Goal: Task Accomplishment & Management: Complete application form

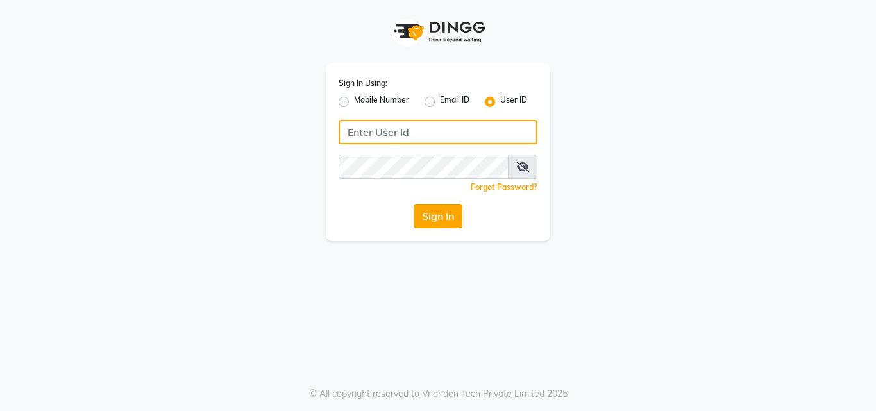
type input "[PERSON_NAME]@123"
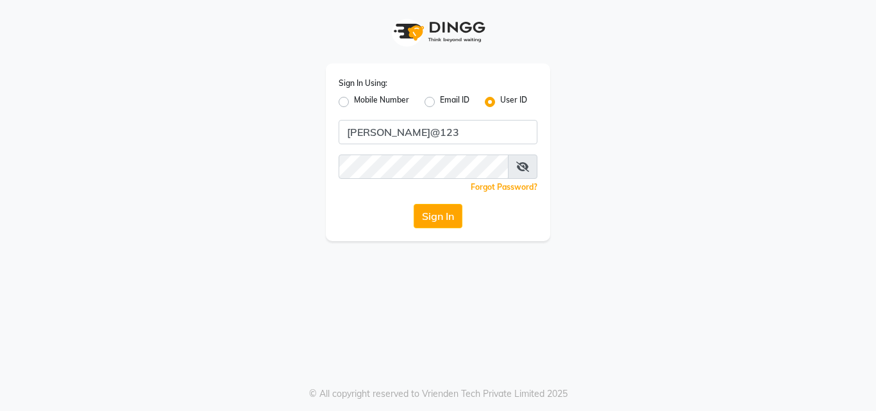
click at [447, 224] on button "Sign In" at bounding box center [438, 216] width 49 height 24
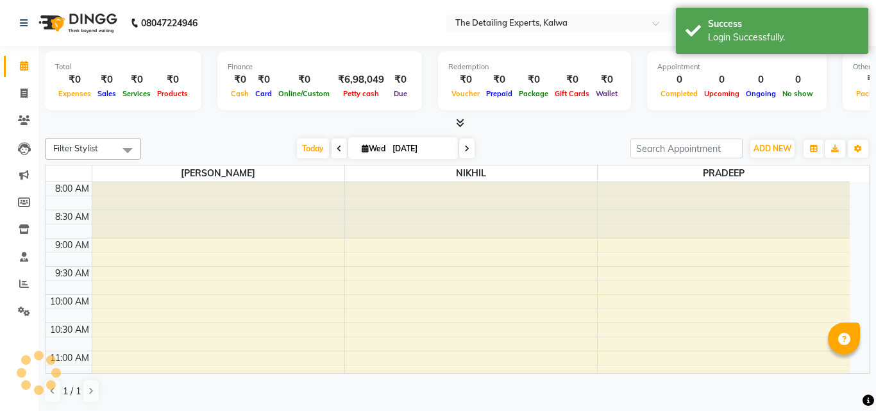
select select "en"
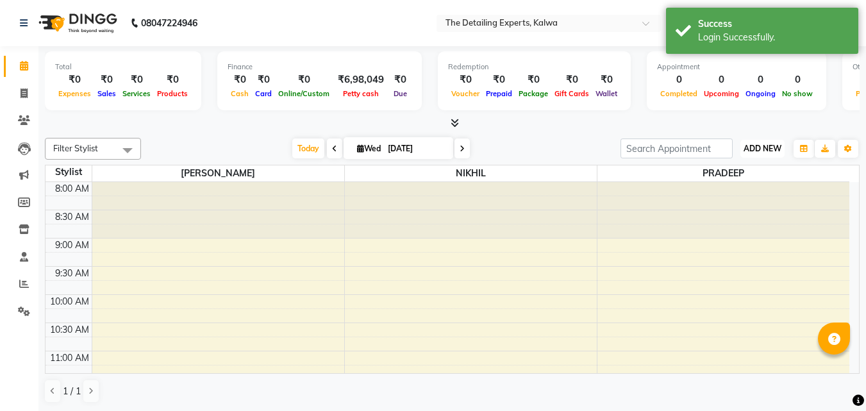
click at [764, 148] on span "ADD NEW" at bounding box center [763, 149] width 38 height 10
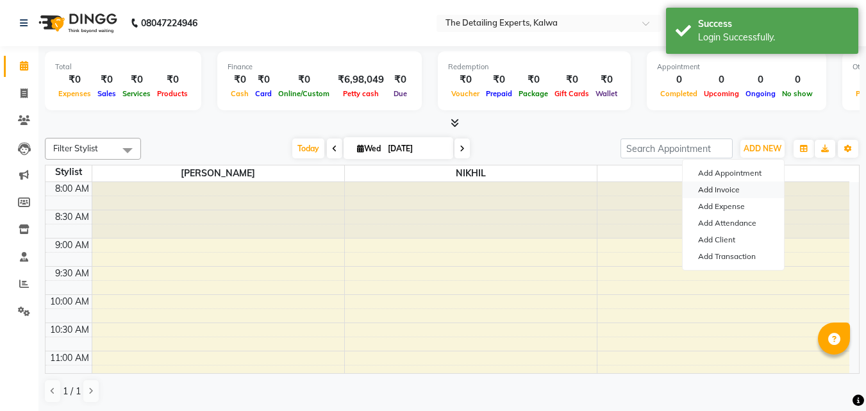
click at [723, 185] on link "Add Invoice" at bounding box center [733, 189] width 101 height 17
select select "service"
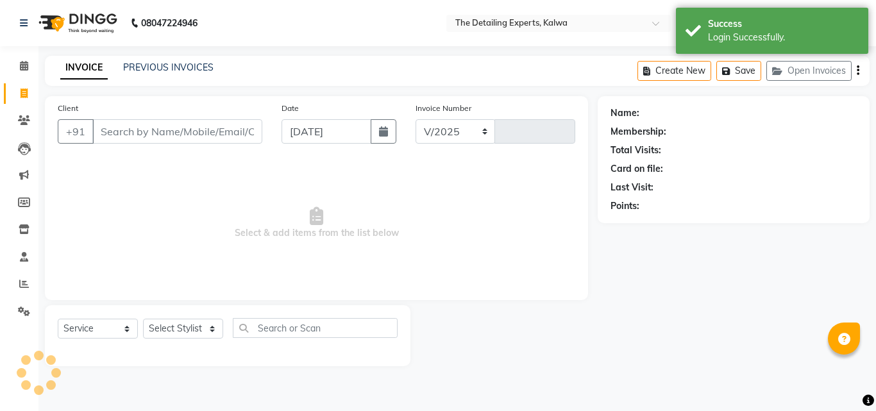
select select "7451"
type input "0297"
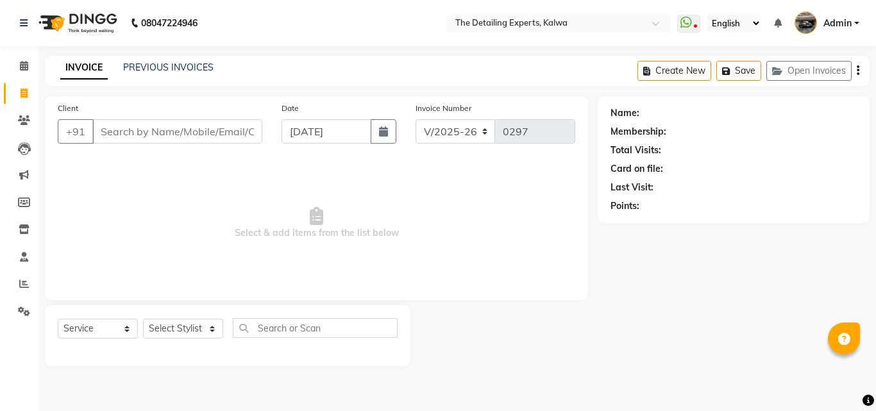
click at [192, 126] on input "Client" at bounding box center [177, 131] width 170 height 24
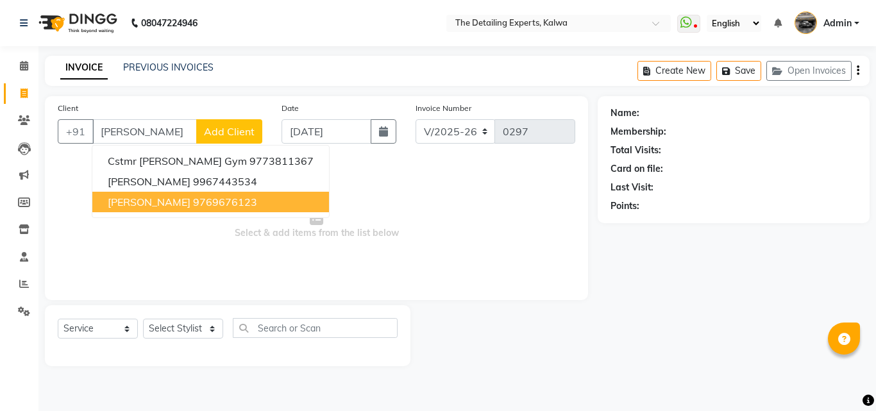
click at [193, 197] on ngb-highlight "9769676123" at bounding box center [225, 202] width 64 height 13
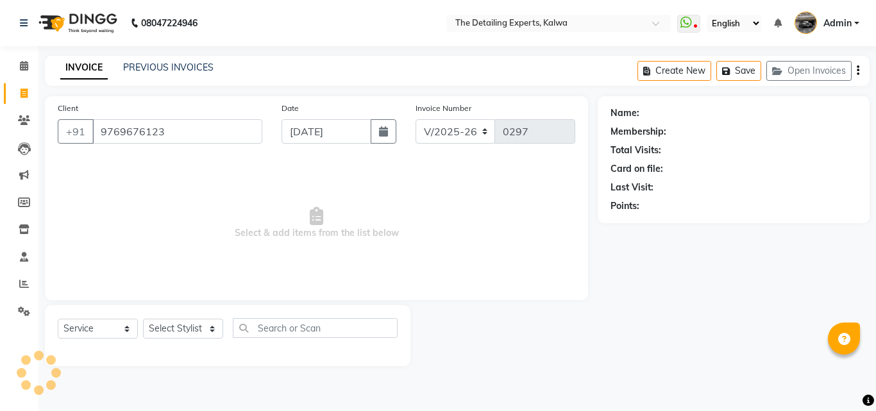
type input "9769676123"
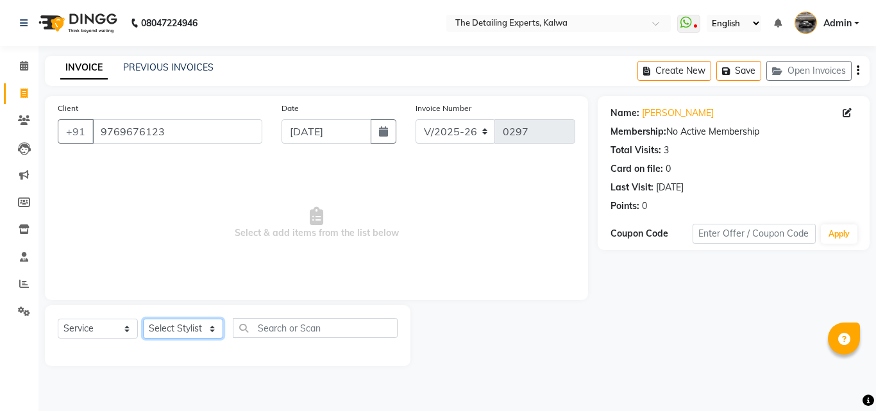
click at [206, 330] on select "Select Stylist NIKHIL [PERSON_NAME]" at bounding box center [183, 329] width 80 height 20
select select "65224"
click at [143, 319] on select "Select Stylist NIKHIL [PERSON_NAME]" at bounding box center [183, 329] width 80 height 20
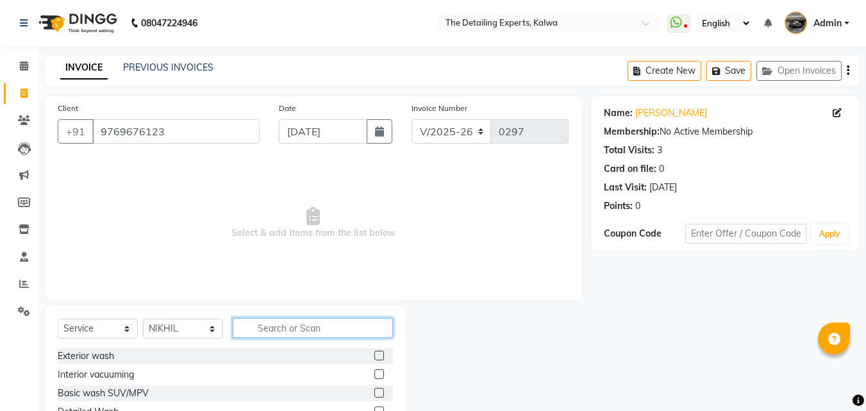
click at [294, 330] on input "text" at bounding box center [313, 328] width 160 height 20
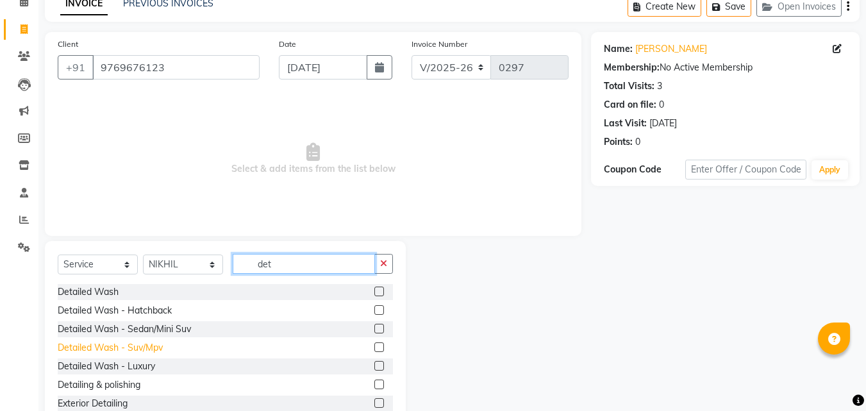
type input "det"
click at [142, 349] on div "Detailed Wash - Suv/Mpv" at bounding box center [110, 347] width 105 height 13
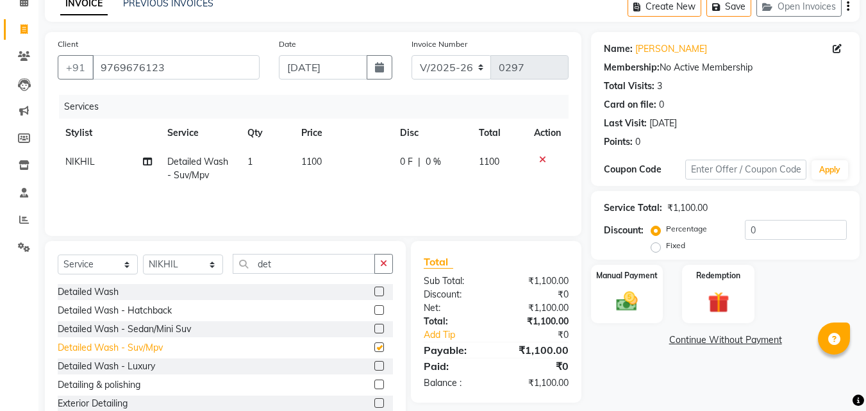
checkbox input "false"
click at [317, 157] on span "1100" at bounding box center [311, 162] width 21 height 12
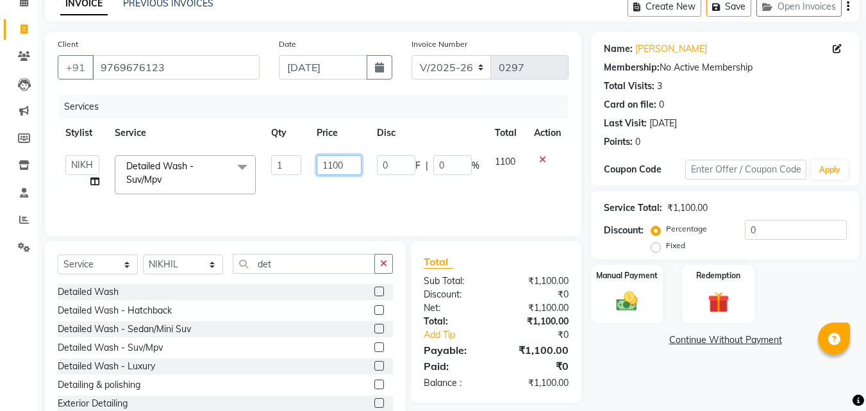
click at [337, 171] on input "1100" at bounding box center [339, 165] width 44 height 20
type input "1300"
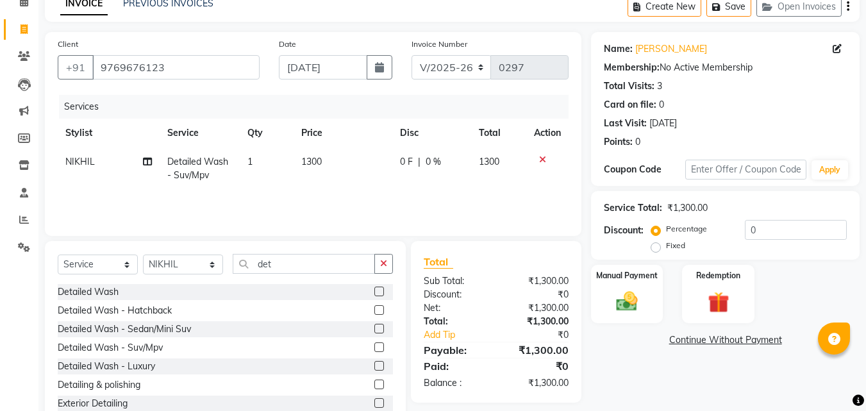
scroll to position [103, 0]
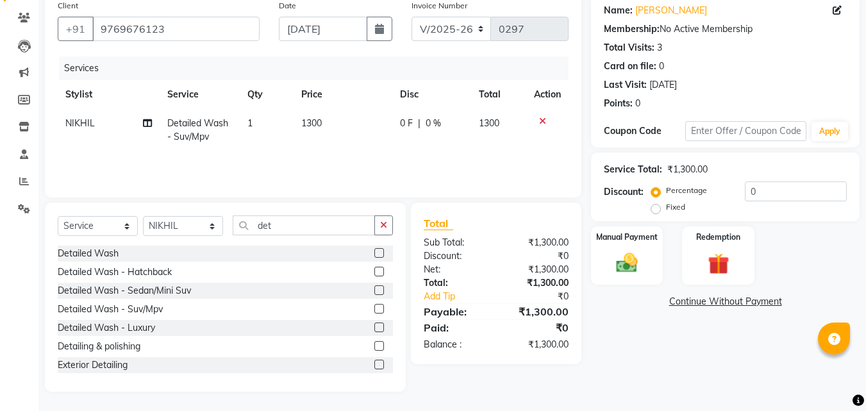
click at [688, 301] on link "Continue Without Payment" at bounding box center [725, 301] width 263 height 13
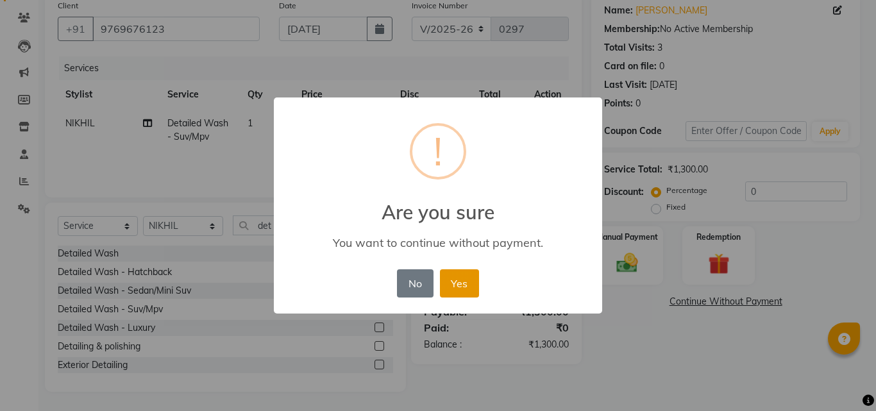
click at [448, 280] on button "Yes" at bounding box center [459, 283] width 39 height 28
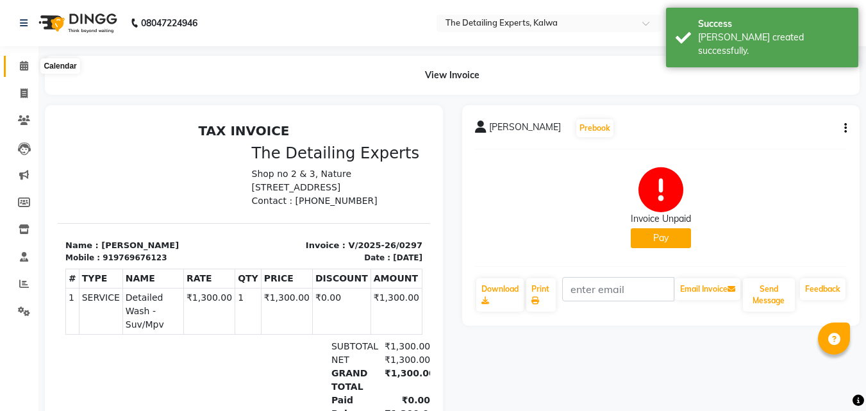
click at [19, 66] on span at bounding box center [24, 66] width 22 height 15
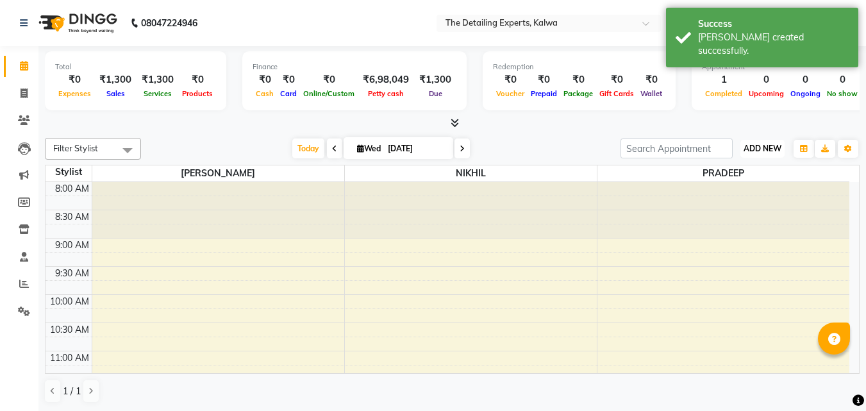
click at [763, 153] on span "ADD NEW" at bounding box center [763, 149] width 38 height 10
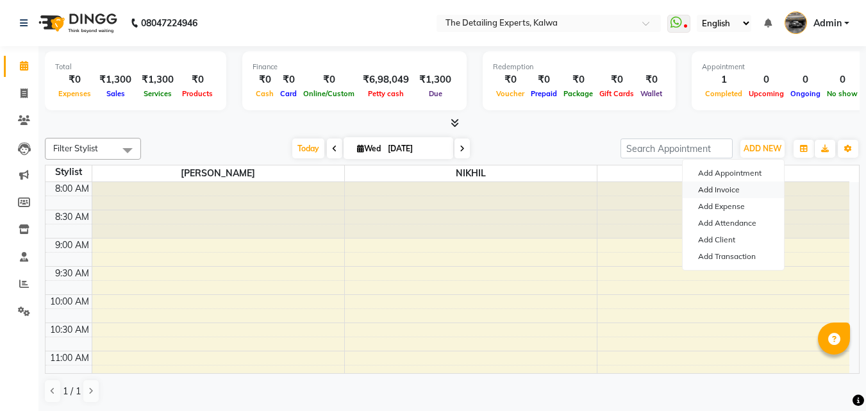
click at [723, 196] on link "Add Invoice" at bounding box center [733, 189] width 101 height 17
select select "service"
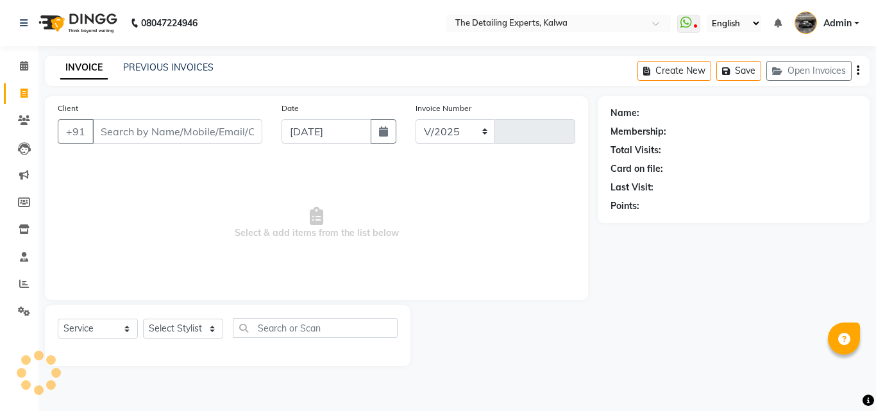
select select "7451"
type input "0298"
click at [190, 131] on input "Client" at bounding box center [177, 131] width 170 height 24
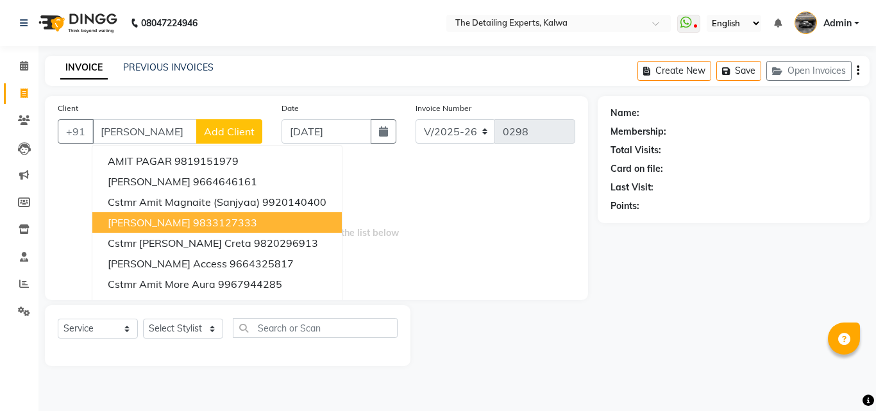
click at [215, 221] on ngb-highlight "9833127333" at bounding box center [225, 222] width 64 height 13
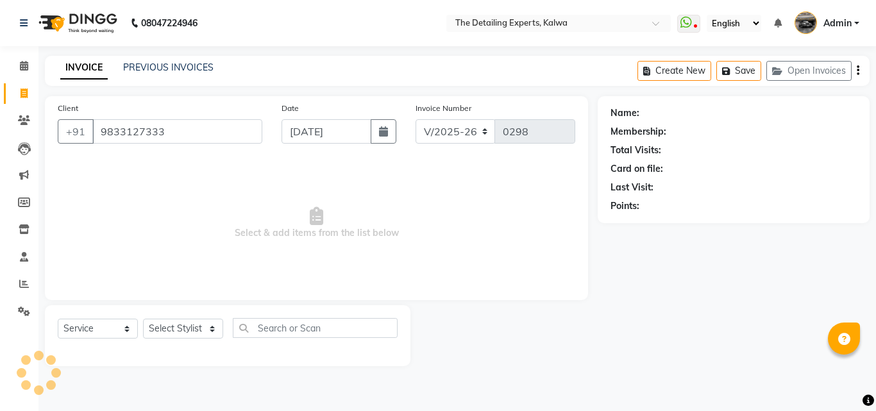
type input "9833127333"
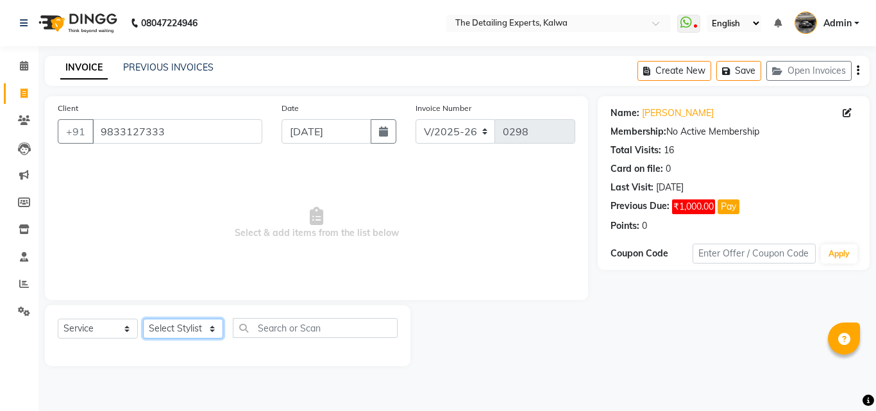
click at [206, 335] on select "Select Stylist NIKHIL [PERSON_NAME]" at bounding box center [183, 329] width 80 height 20
select select "65224"
click at [143, 319] on select "Select Stylist NIKHIL [PERSON_NAME]" at bounding box center [183, 329] width 80 height 20
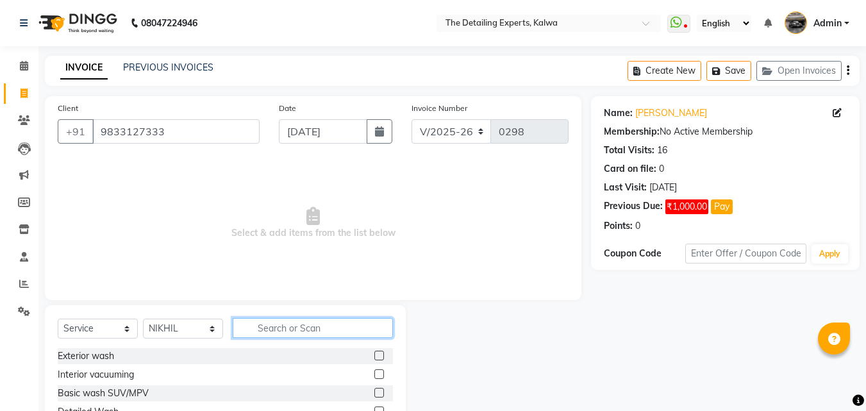
click at [263, 324] on input "text" at bounding box center [313, 328] width 160 height 20
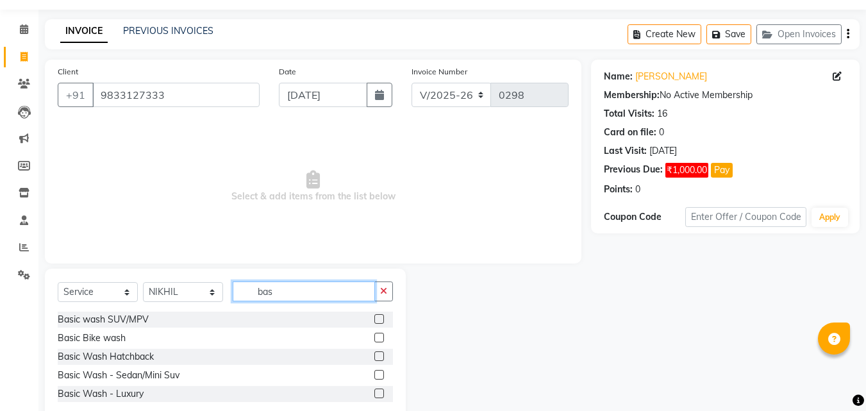
scroll to position [67, 0]
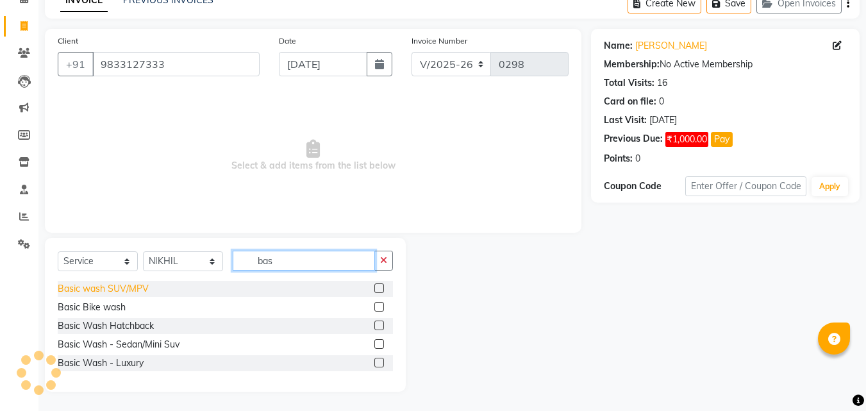
type input "bas"
click at [119, 290] on div "Basic wash SUV/MPV" at bounding box center [103, 288] width 91 height 13
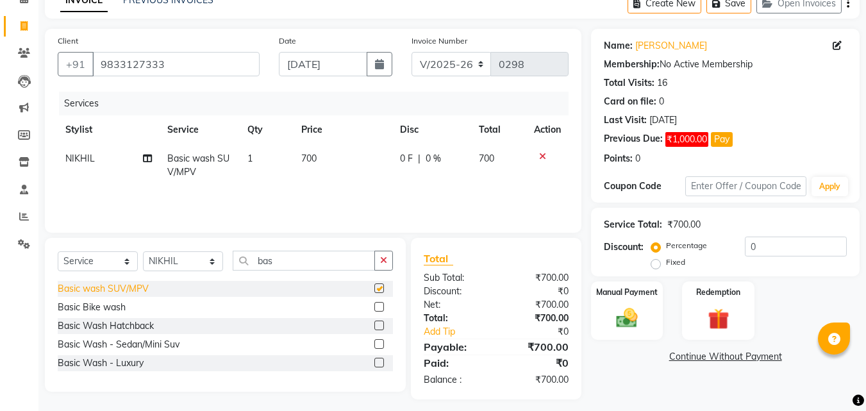
checkbox input "false"
click at [626, 310] on img at bounding box center [627, 318] width 36 height 26
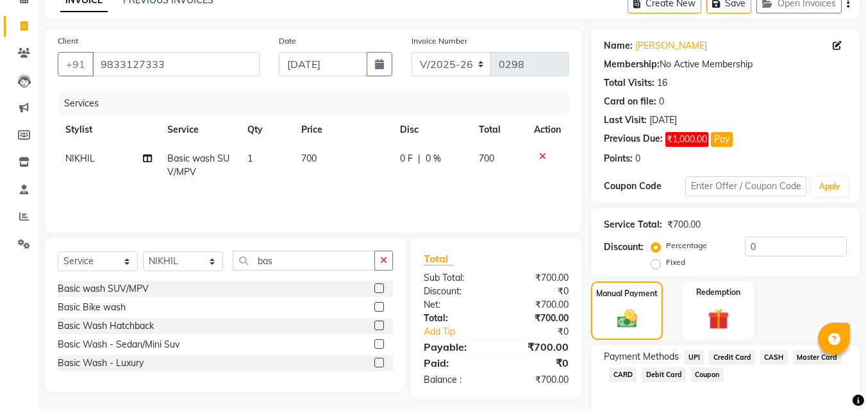
click at [781, 357] on span "CASH" at bounding box center [774, 357] width 28 height 15
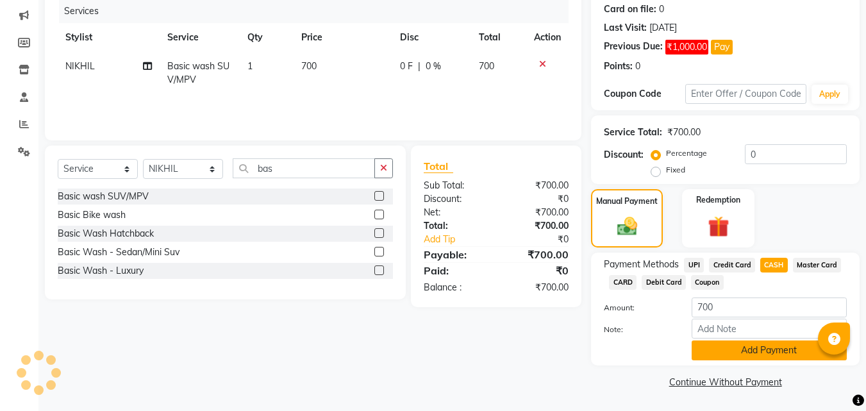
click at [719, 354] on button "Add Payment" at bounding box center [769, 350] width 155 height 20
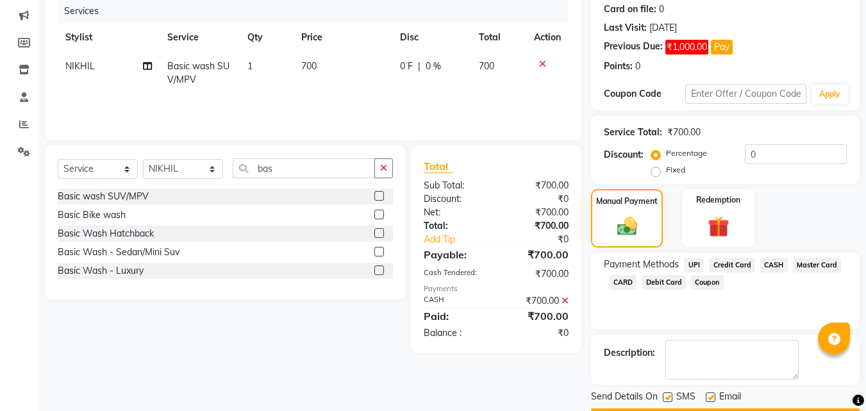
scroll to position [196, 0]
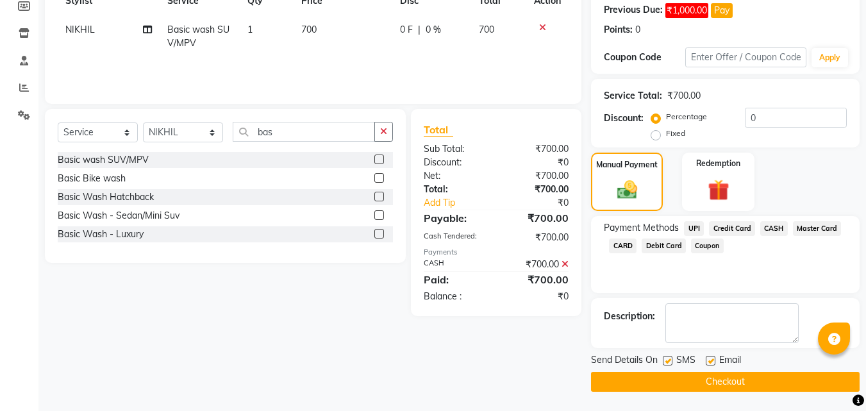
click at [653, 383] on button "Checkout" at bounding box center [725, 382] width 269 height 20
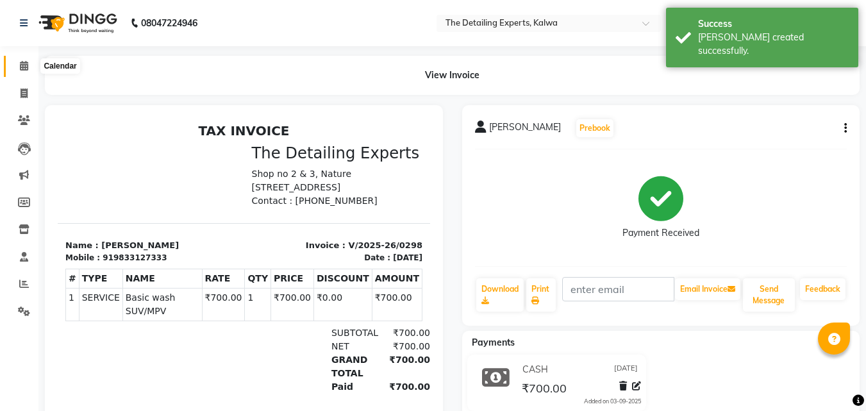
click at [18, 68] on span at bounding box center [24, 66] width 22 height 15
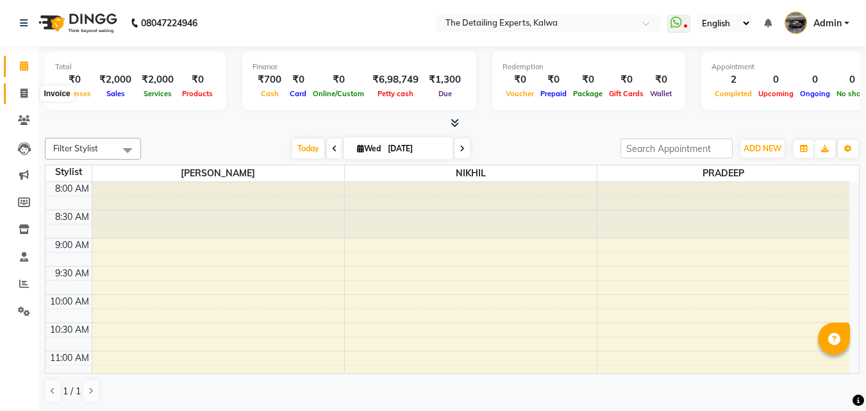
click at [29, 94] on span at bounding box center [24, 94] width 22 height 15
select select "service"
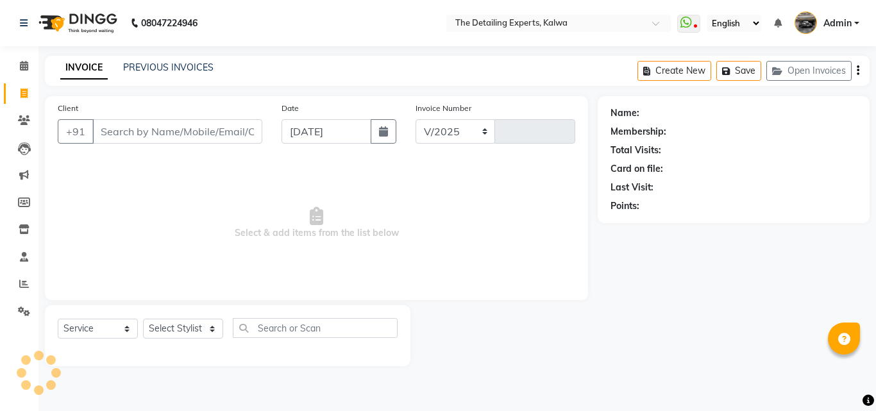
select select "7451"
type input "0299"
click at [21, 71] on span at bounding box center [24, 66] width 22 height 15
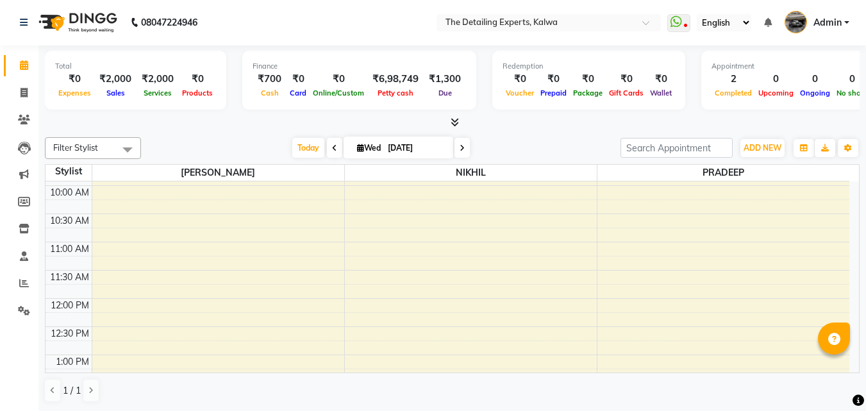
scroll to position [137, 0]
